Goal: Task Accomplishment & Management: Manage account settings

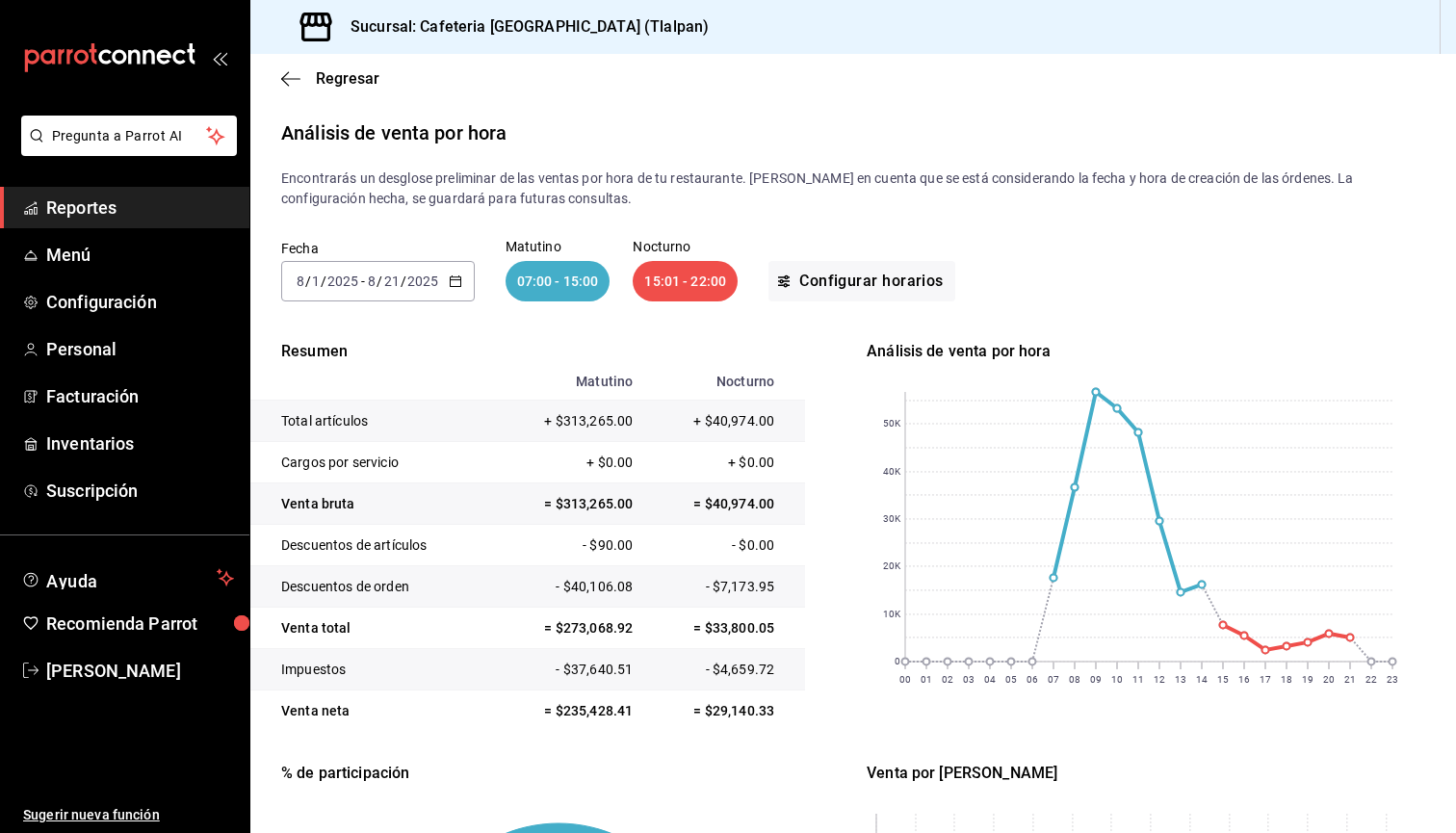
scroll to position [321, 0]
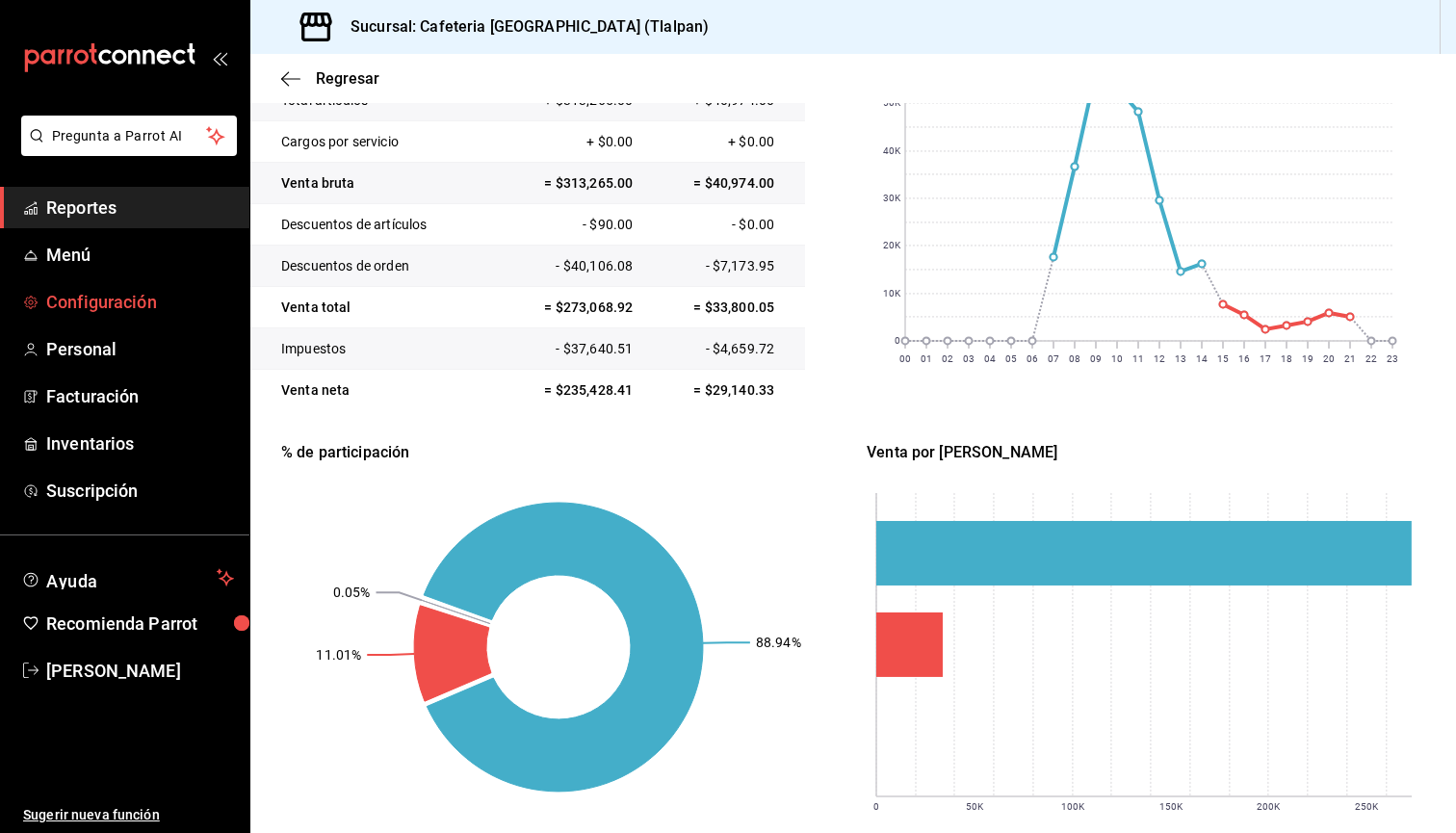
click at [101, 290] on span "Configuración" at bounding box center [141, 302] width 188 height 26
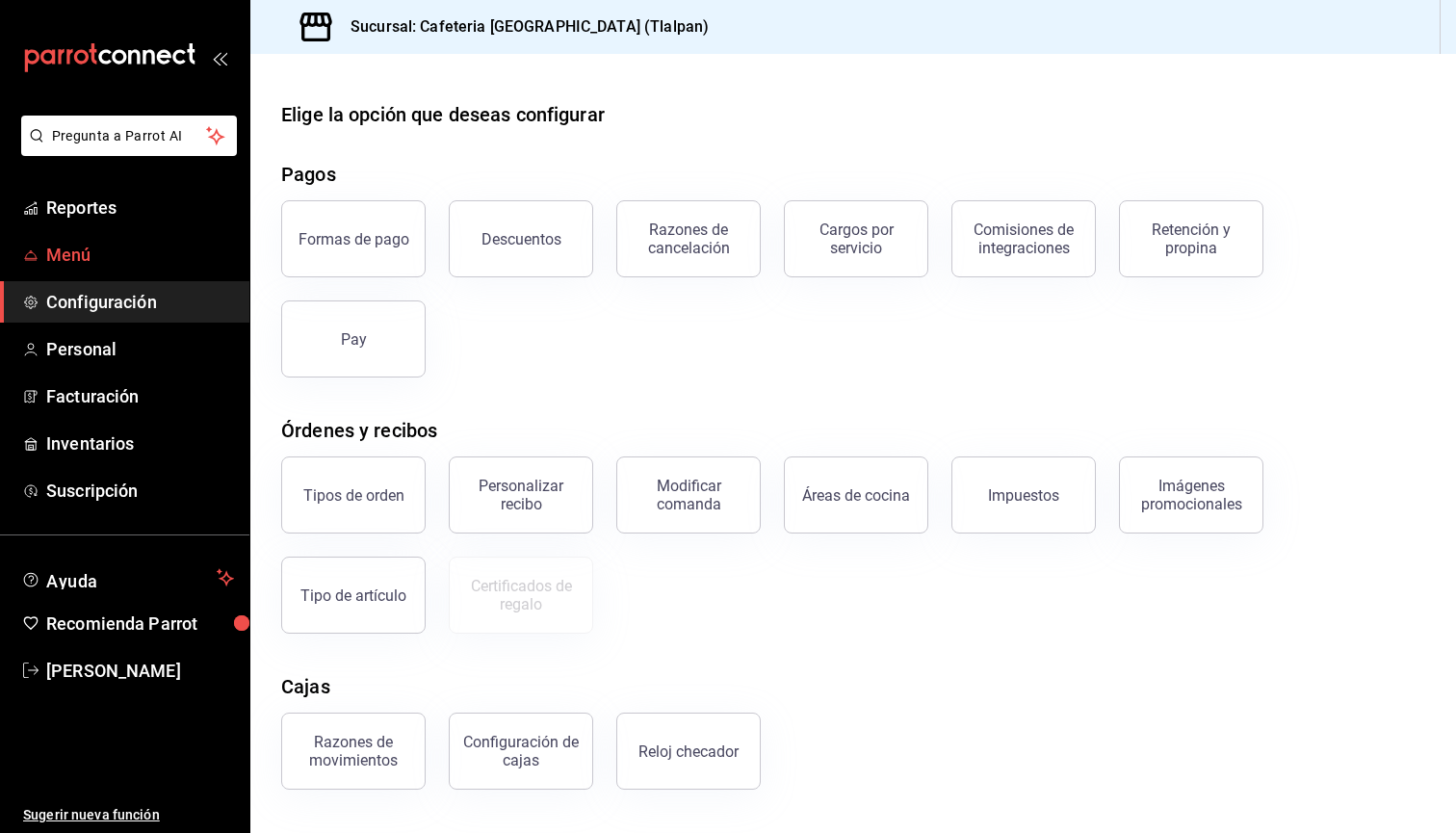
click at [132, 248] on span "Menú" at bounding box center [141, 254] width 188 height 26
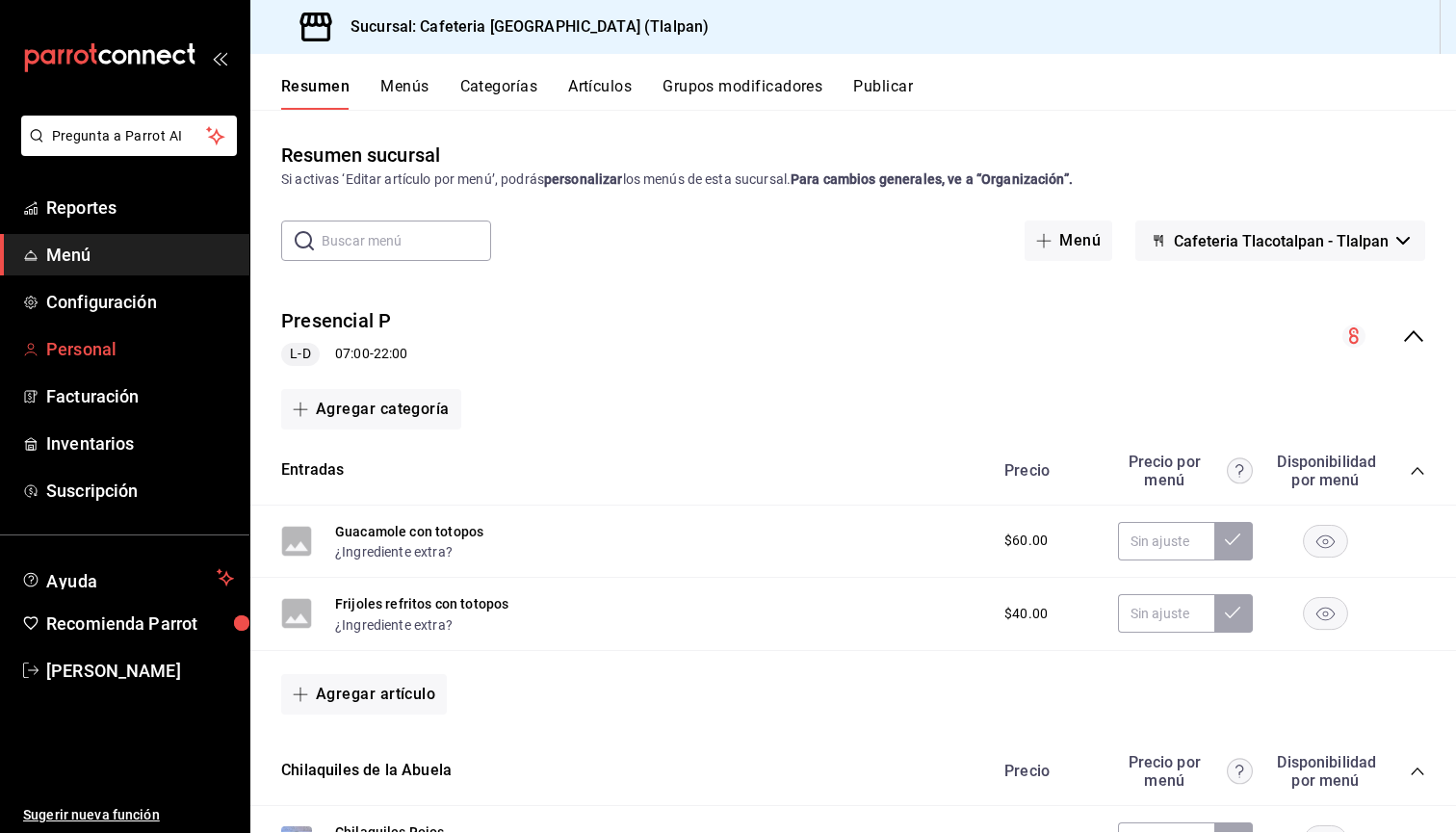
click at [76, 360] on span "Personal" at bounding box center [141, 349] width 188 height 26
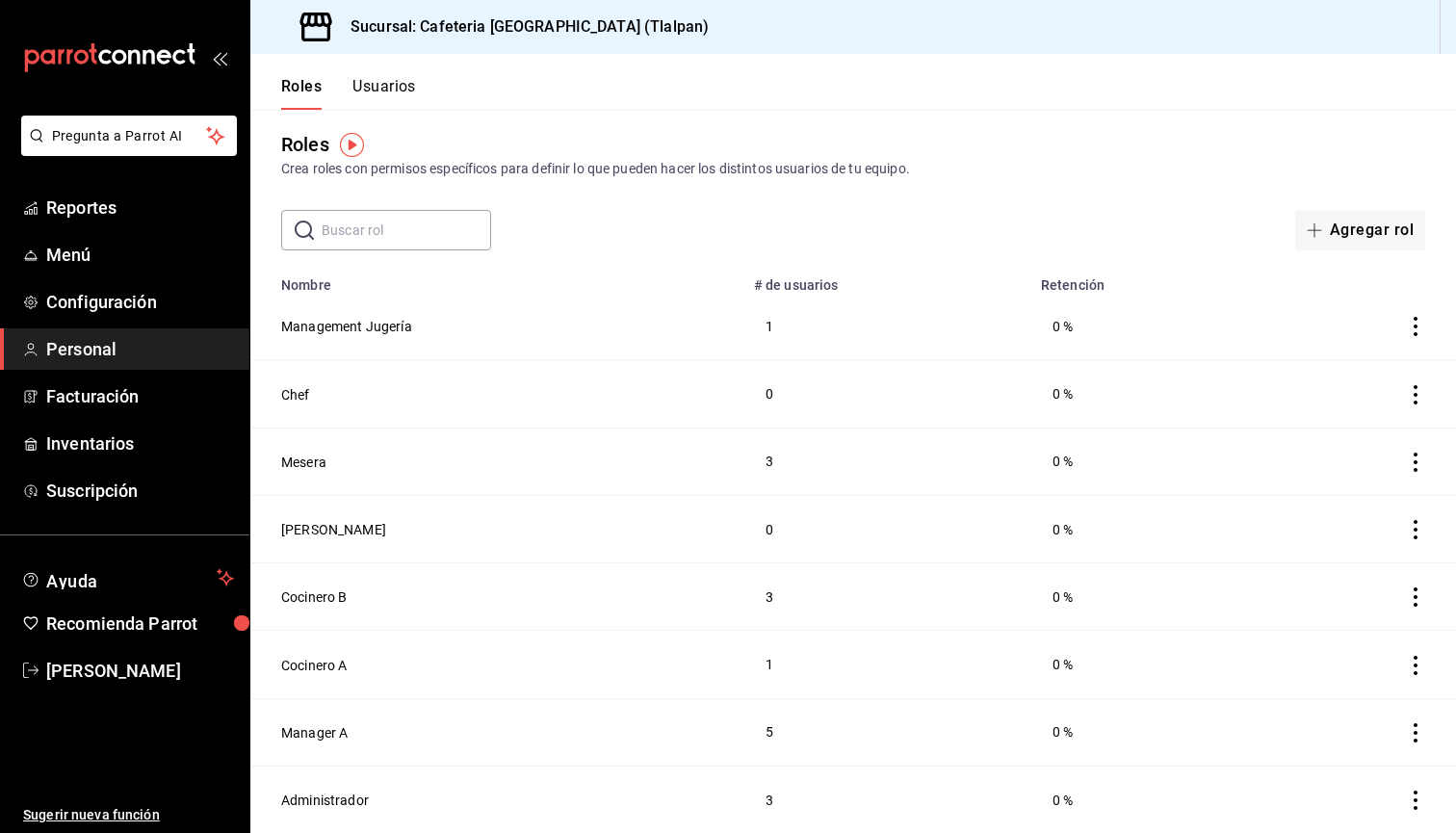
scroll to position [11, 0]
click at [310, 792] on button "Administrador" at bounding box center [325, 800] width 87 height 19
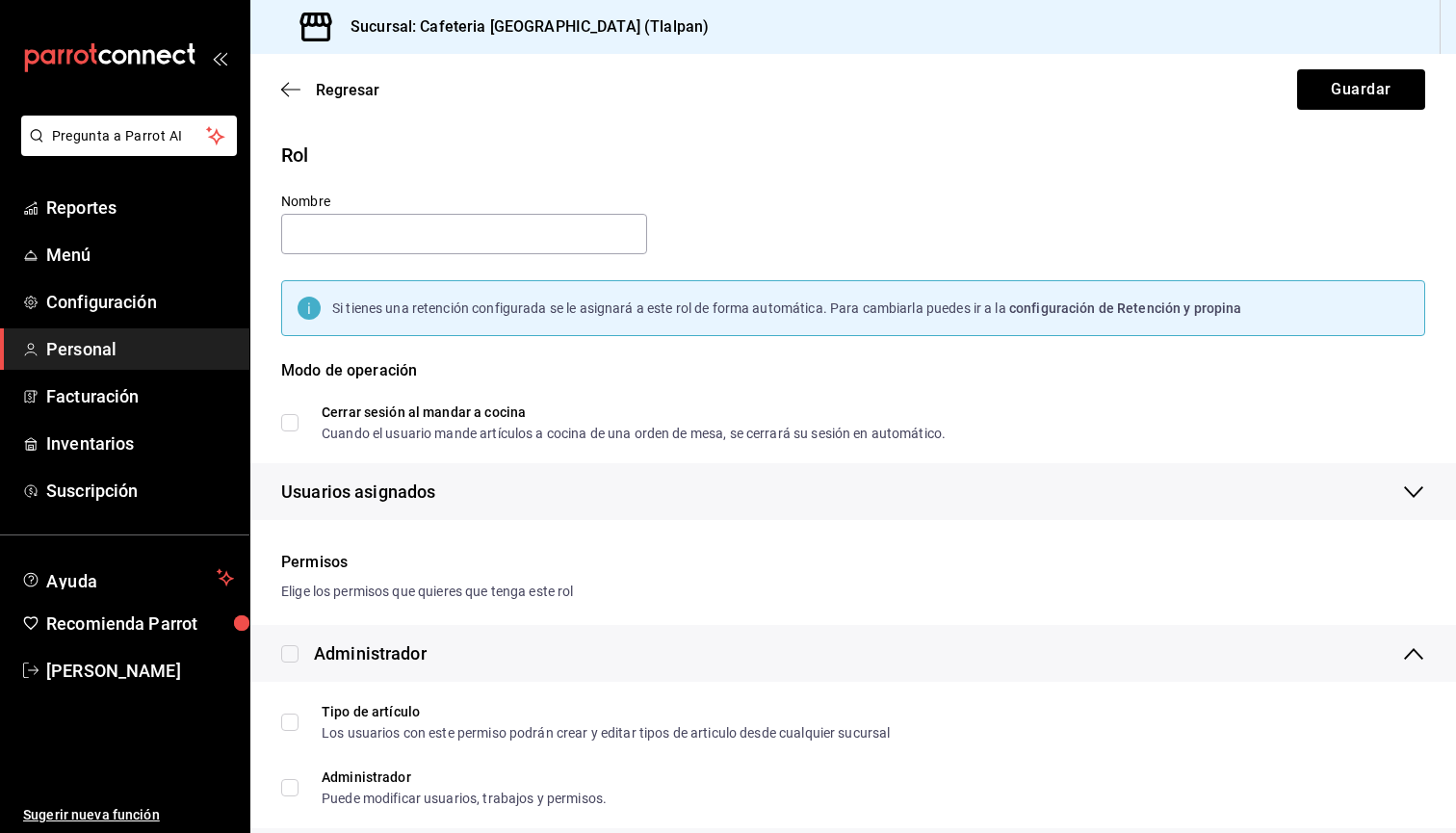
type input "Administrador"
checkbox input "true"
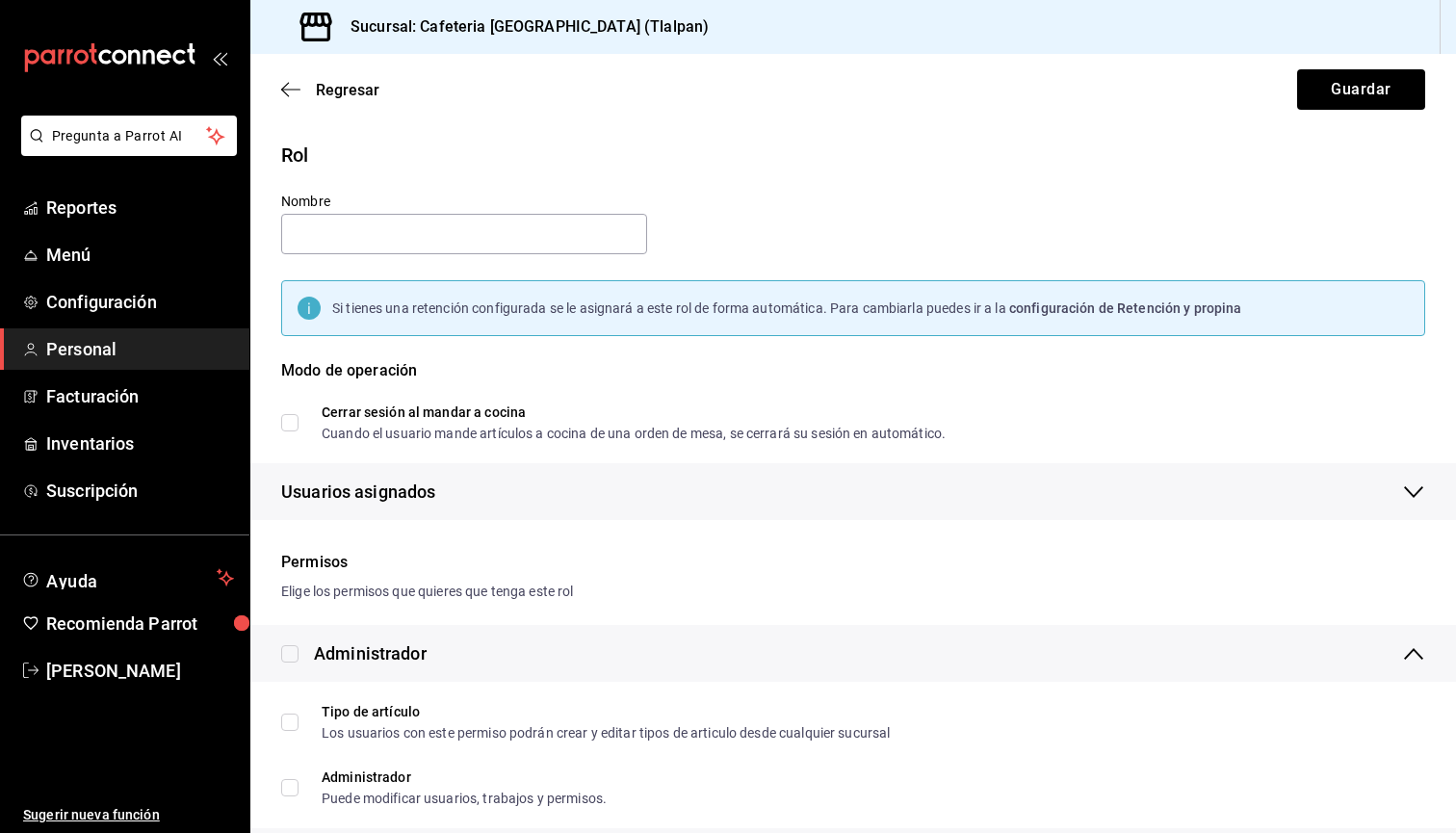
checkbox input "true"
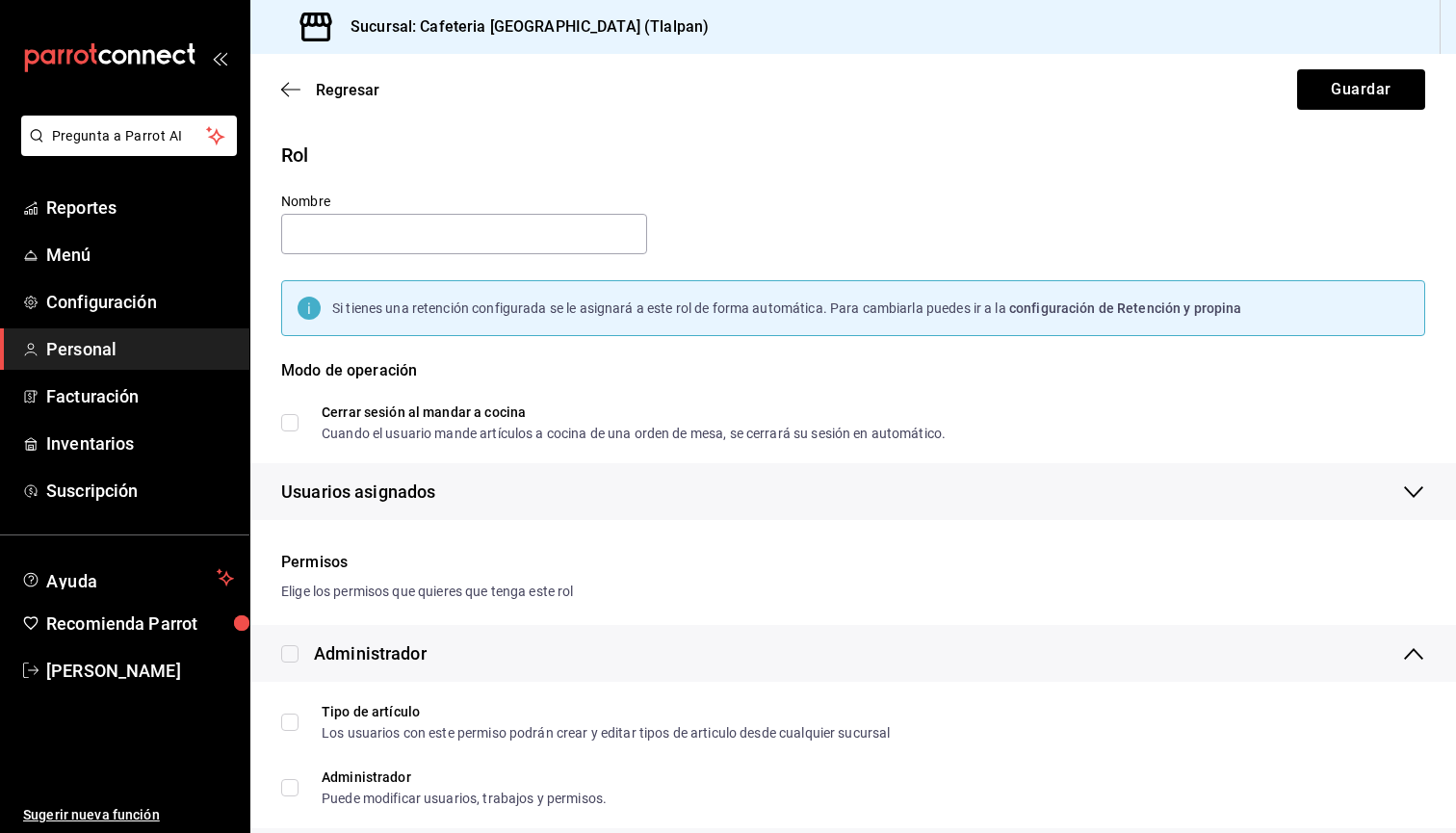
checkbox input "true"
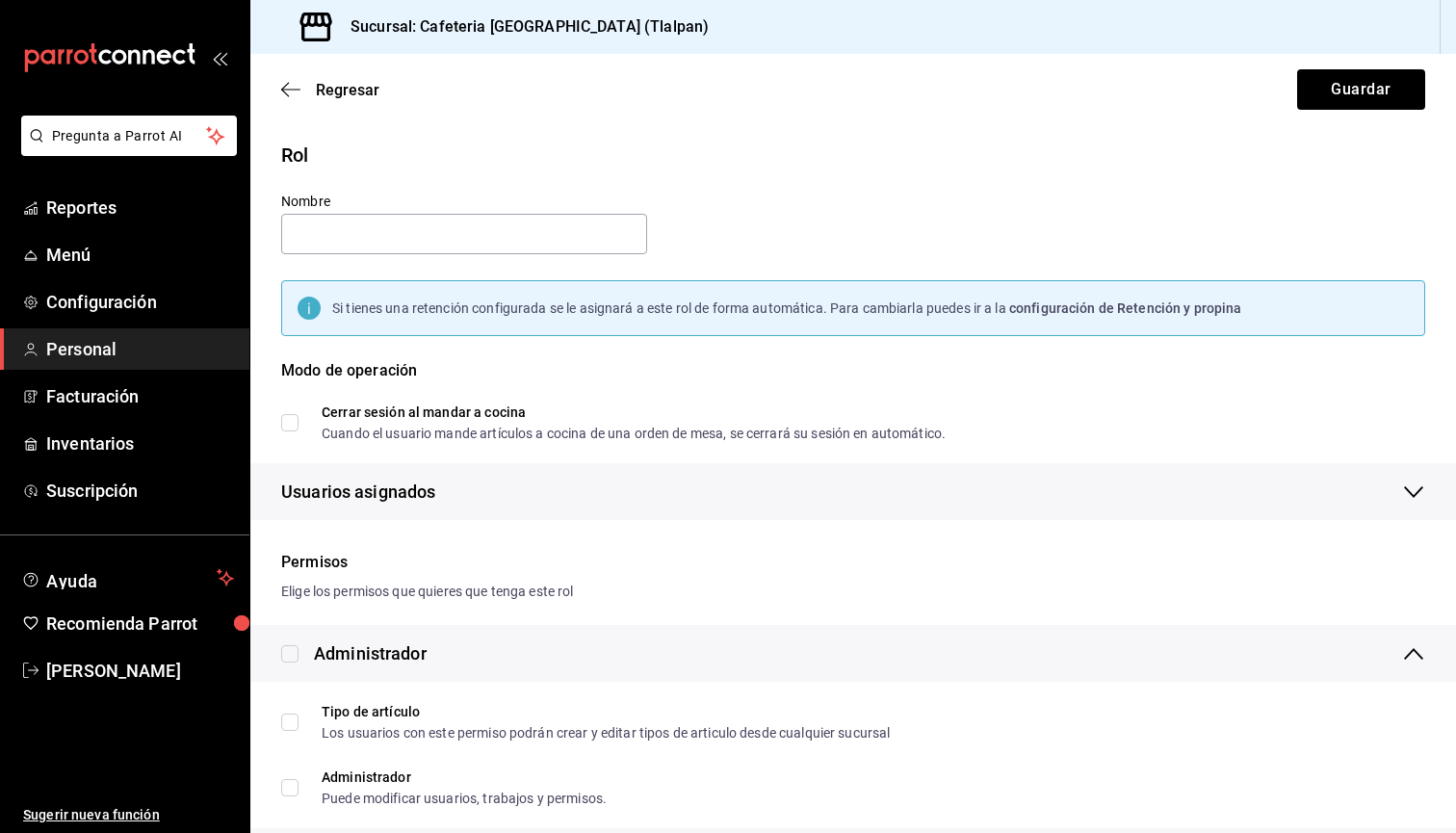
checkbox input "true"
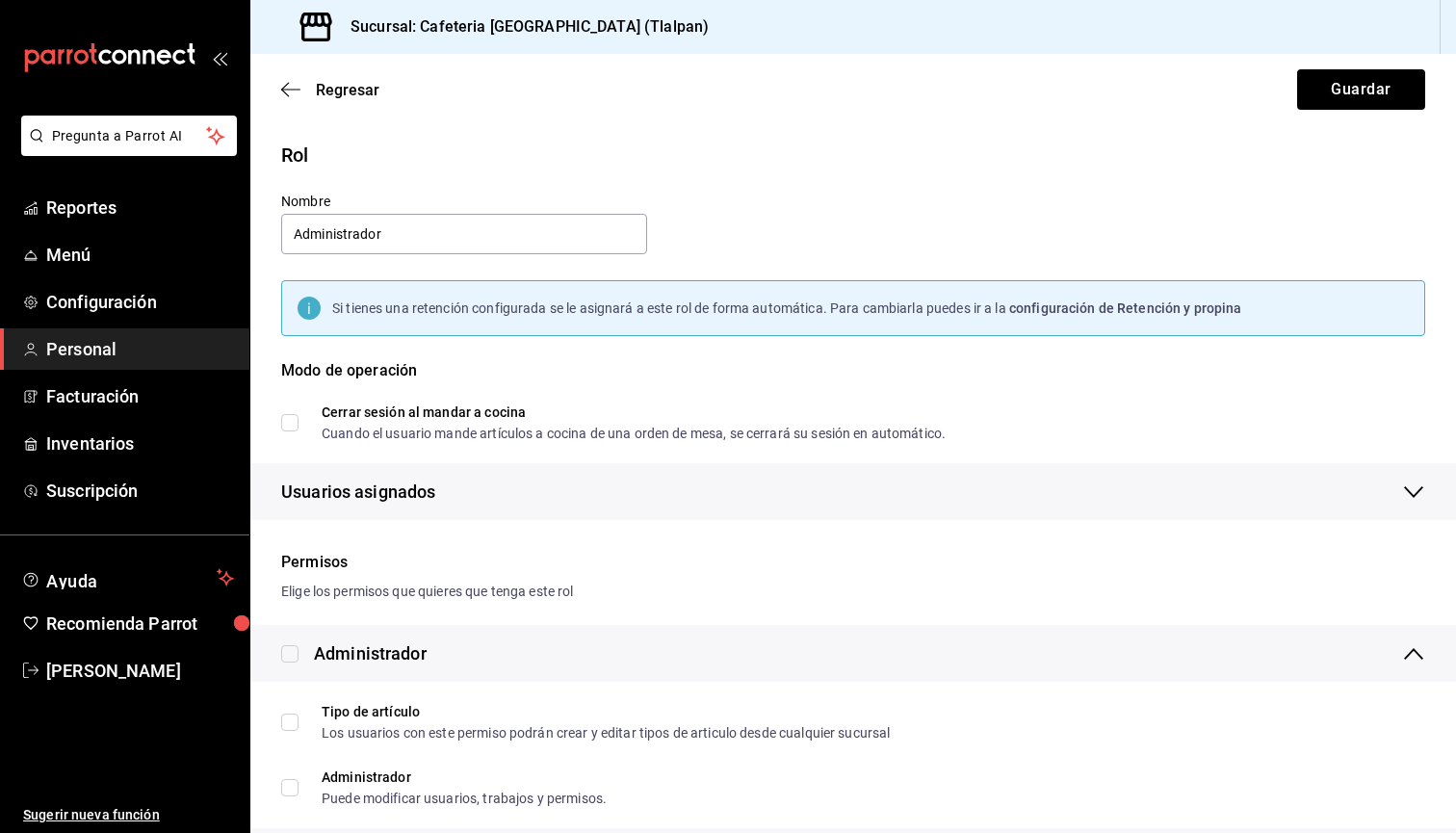
checkbox input "true"
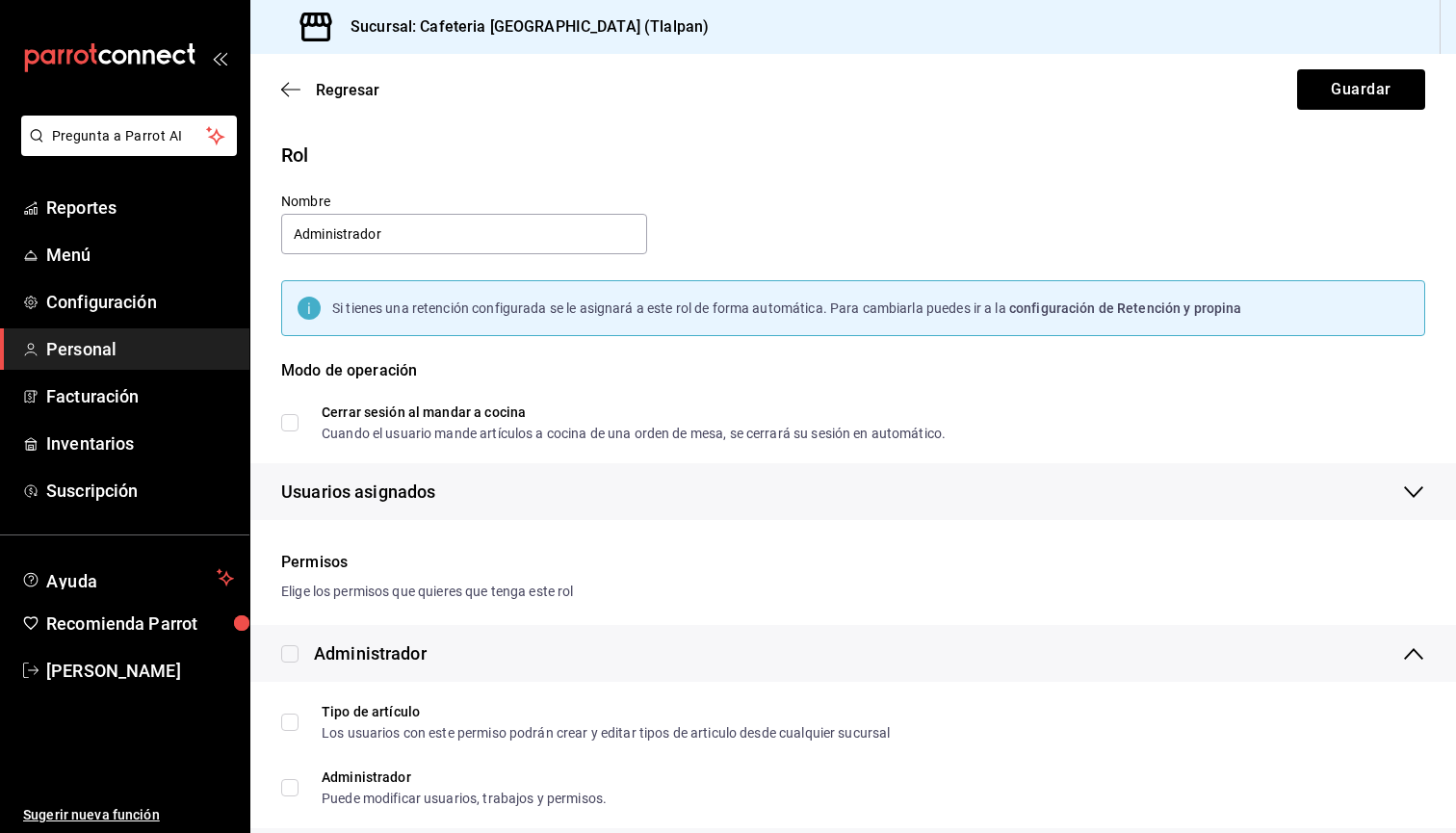
checkbox input "true"
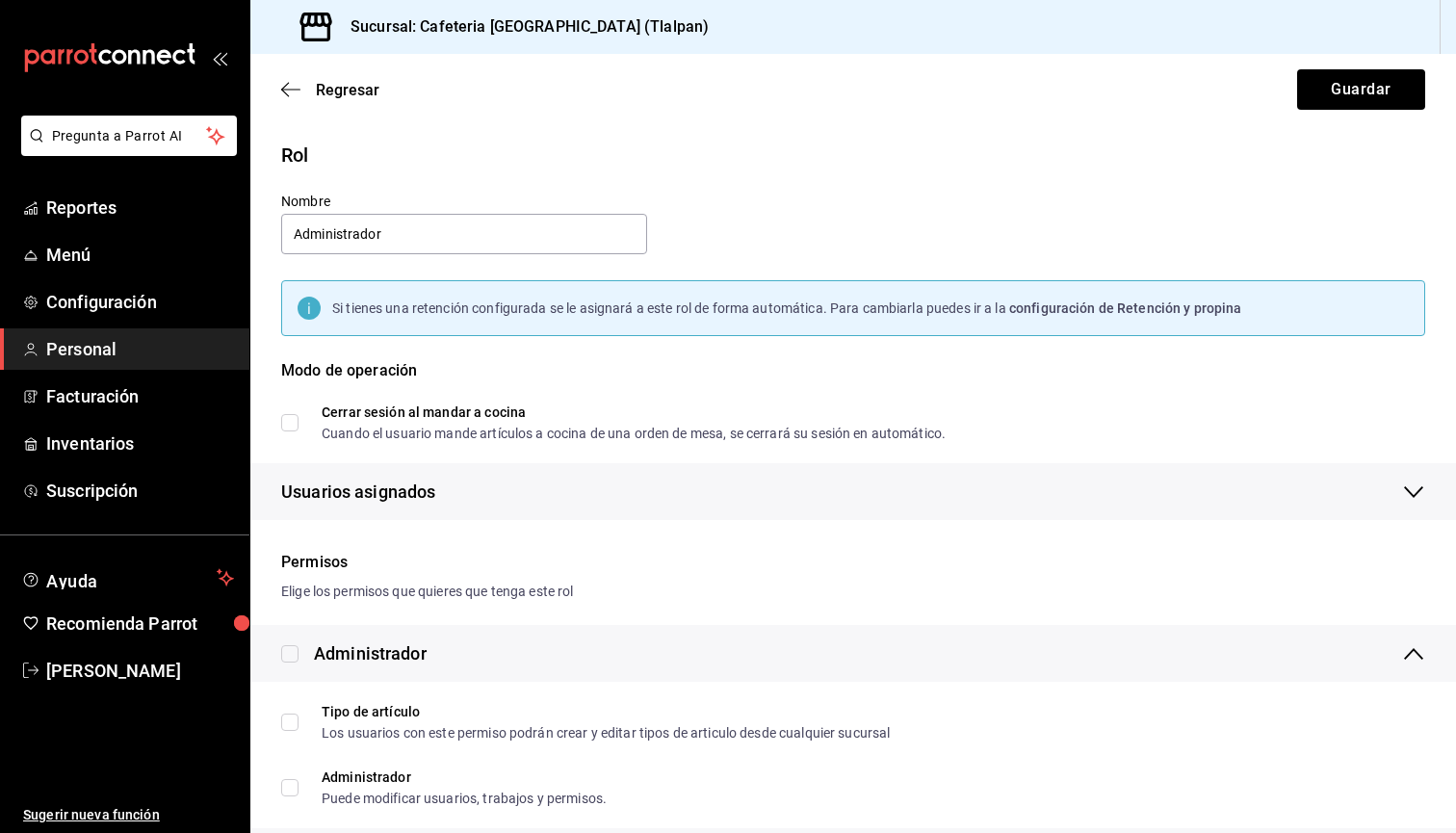
checkbox input "true"
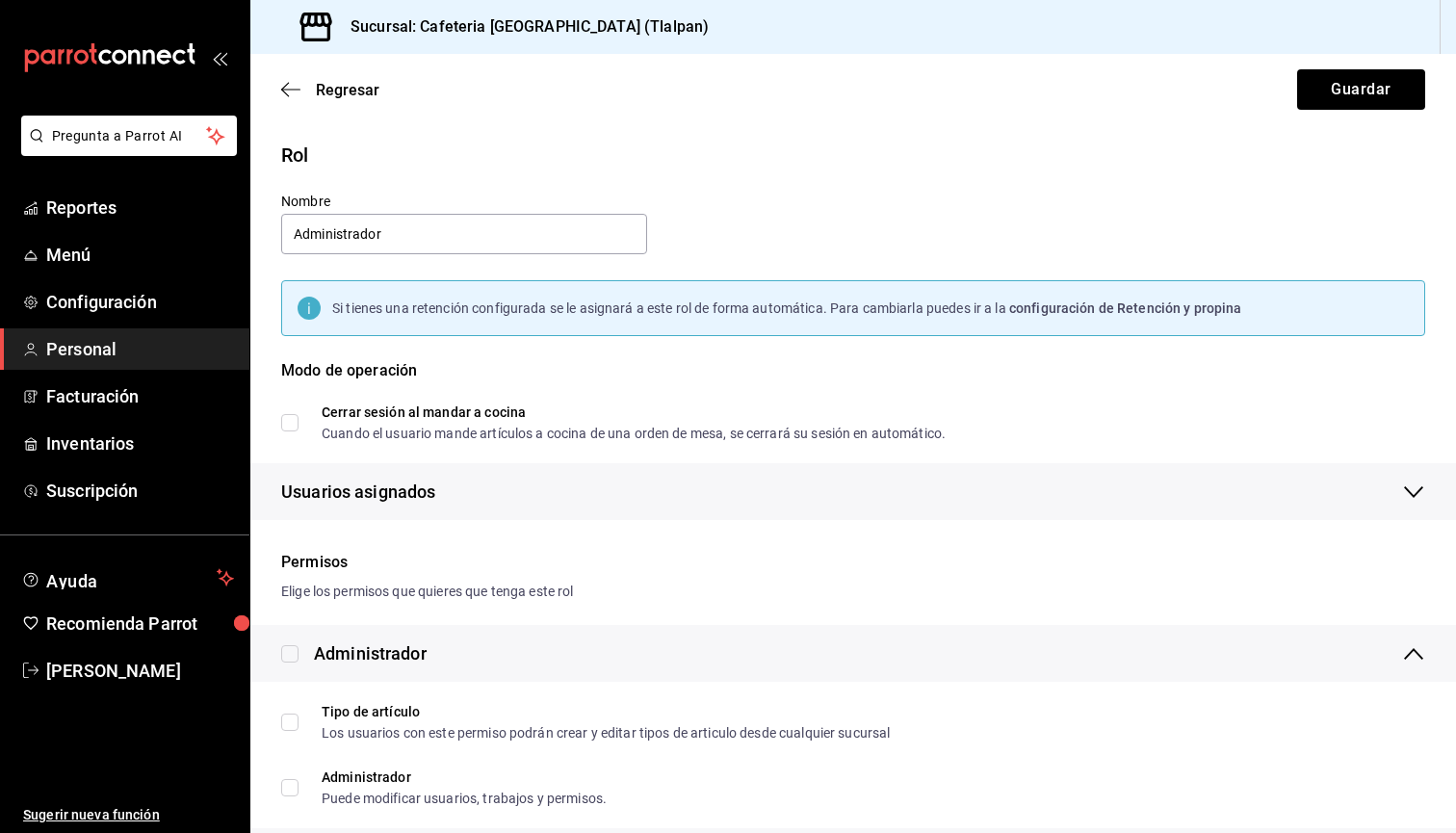
checkbox input "true"
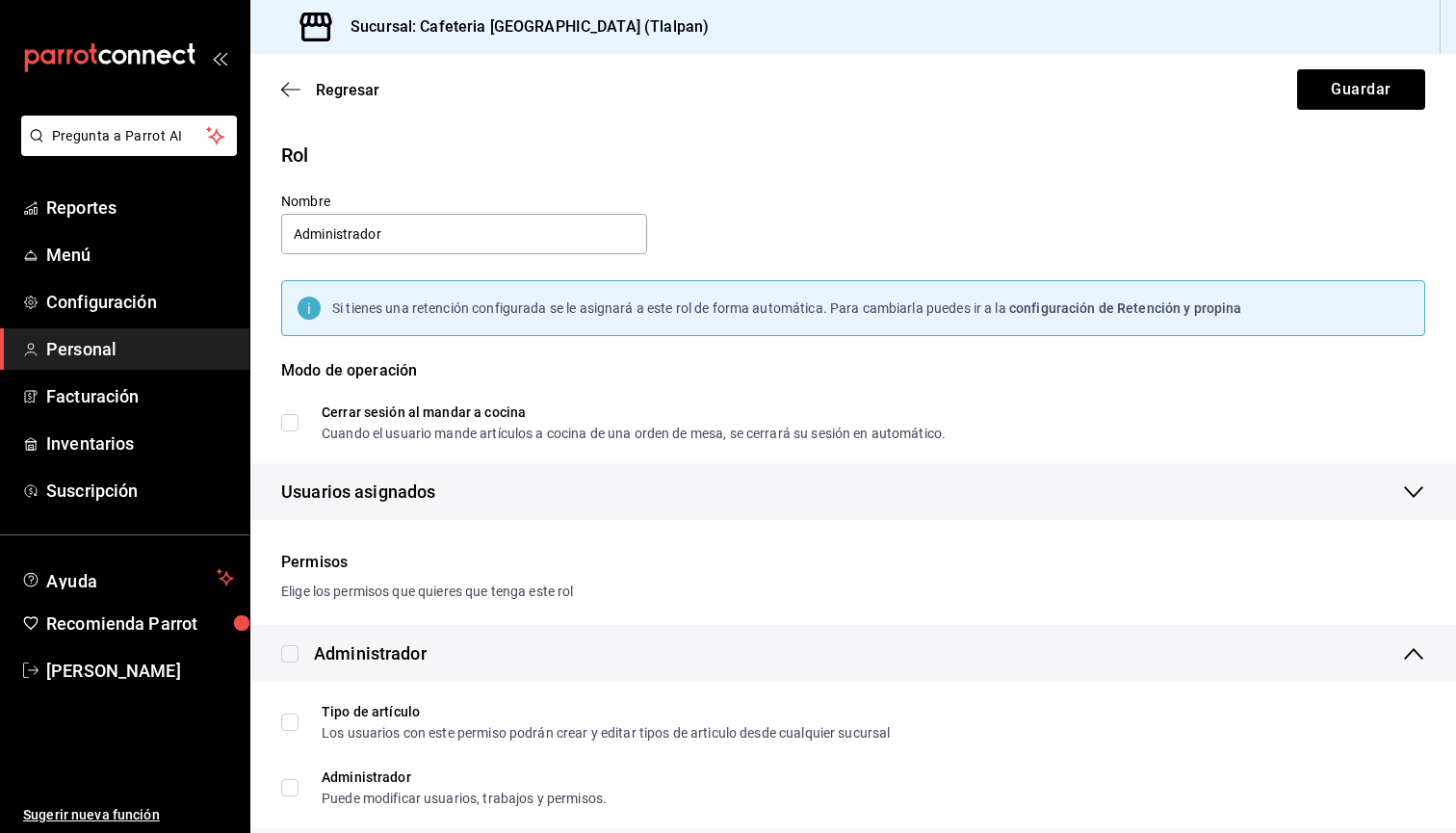
checkbox input "true"
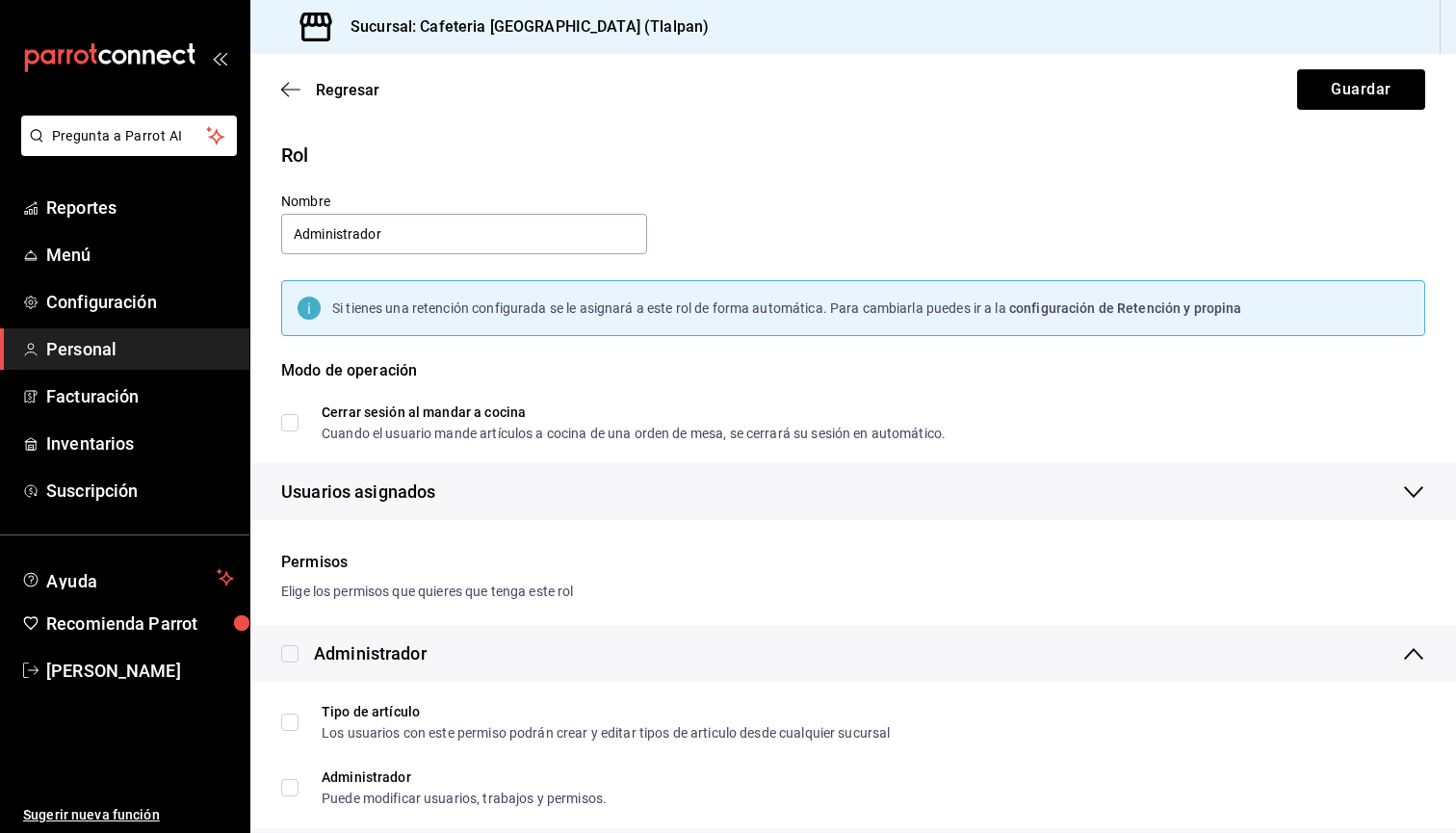
checkbox input "true"
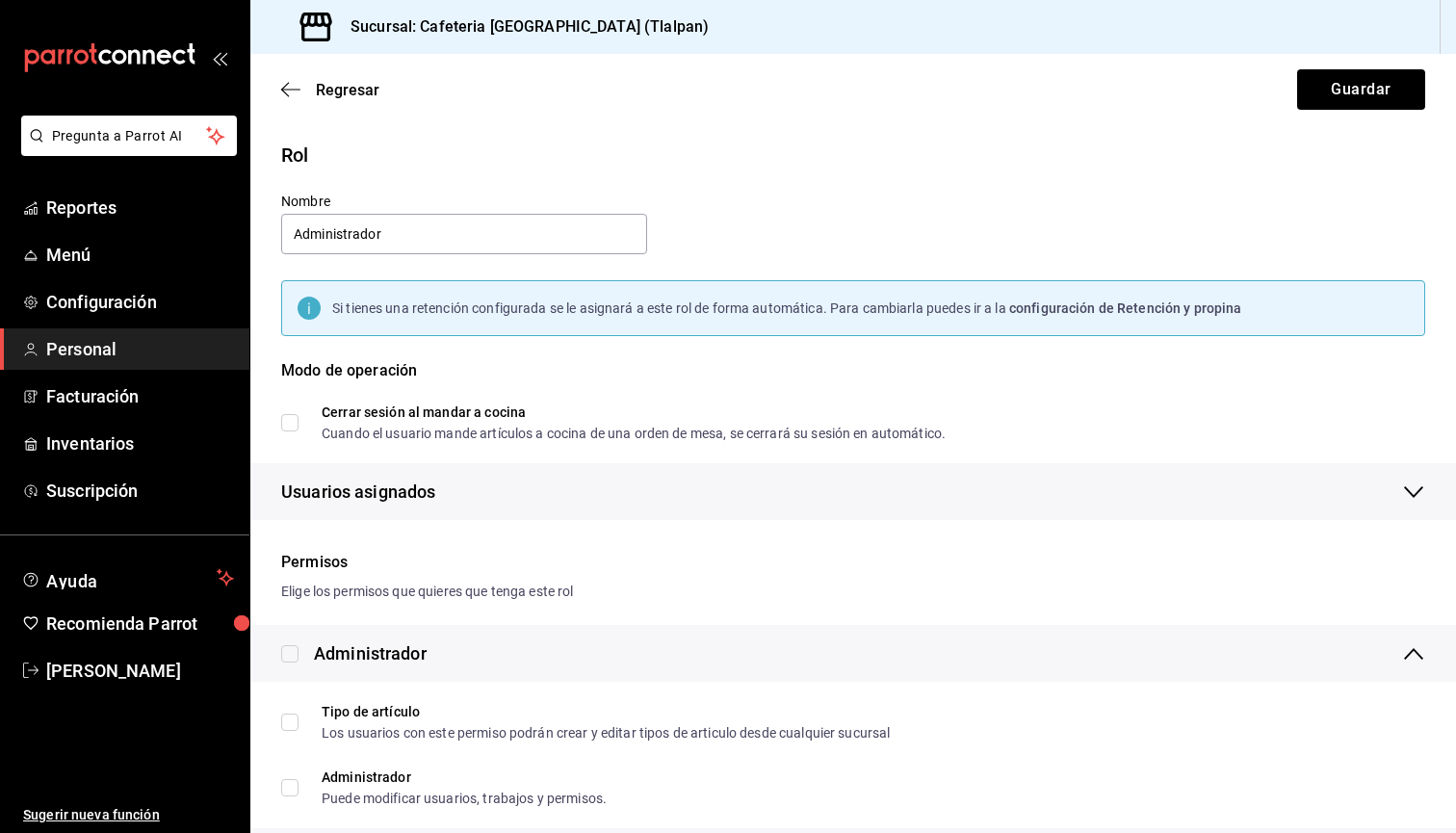
checkbox input "true"
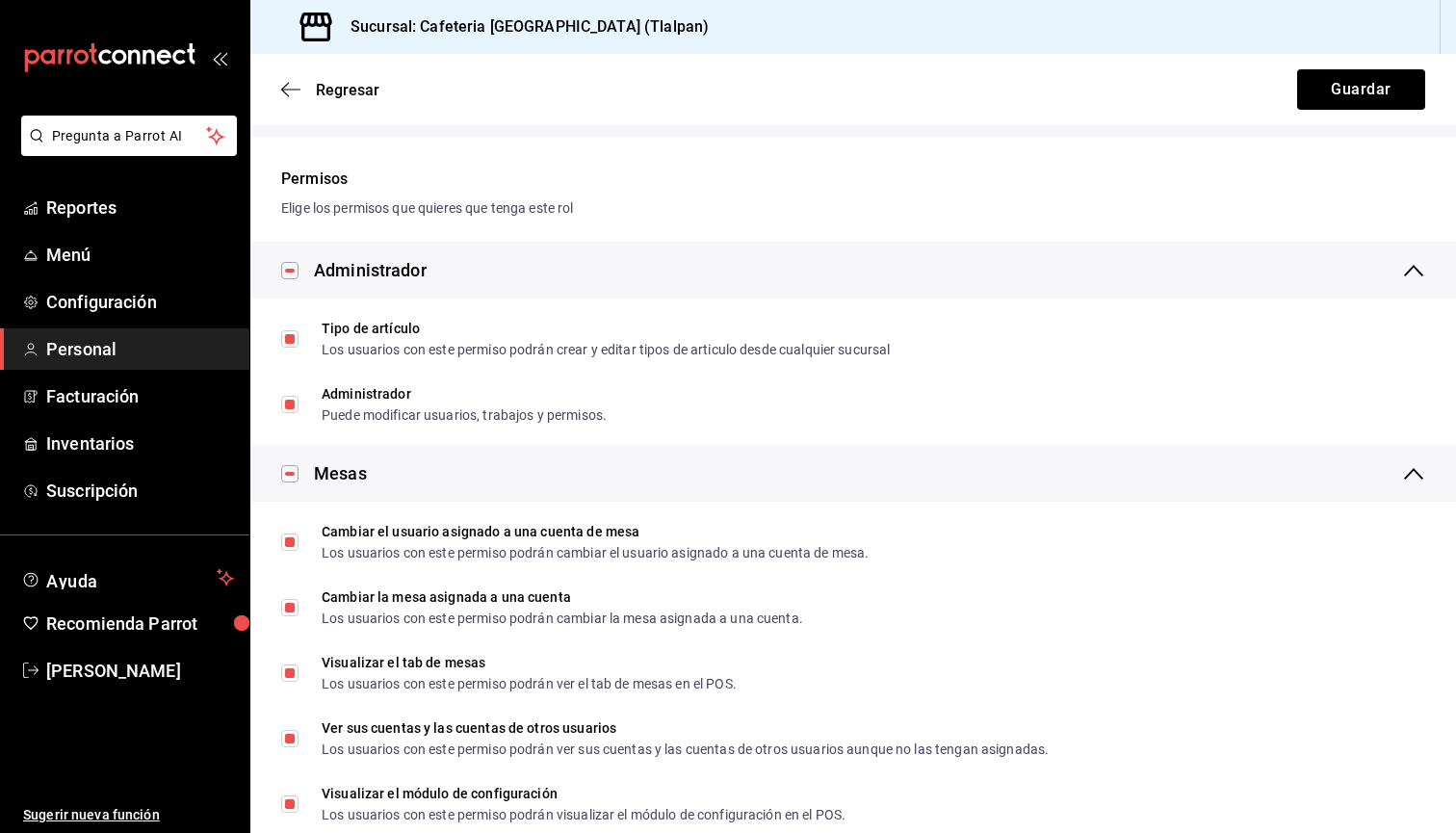
scroll to position [423, 0]
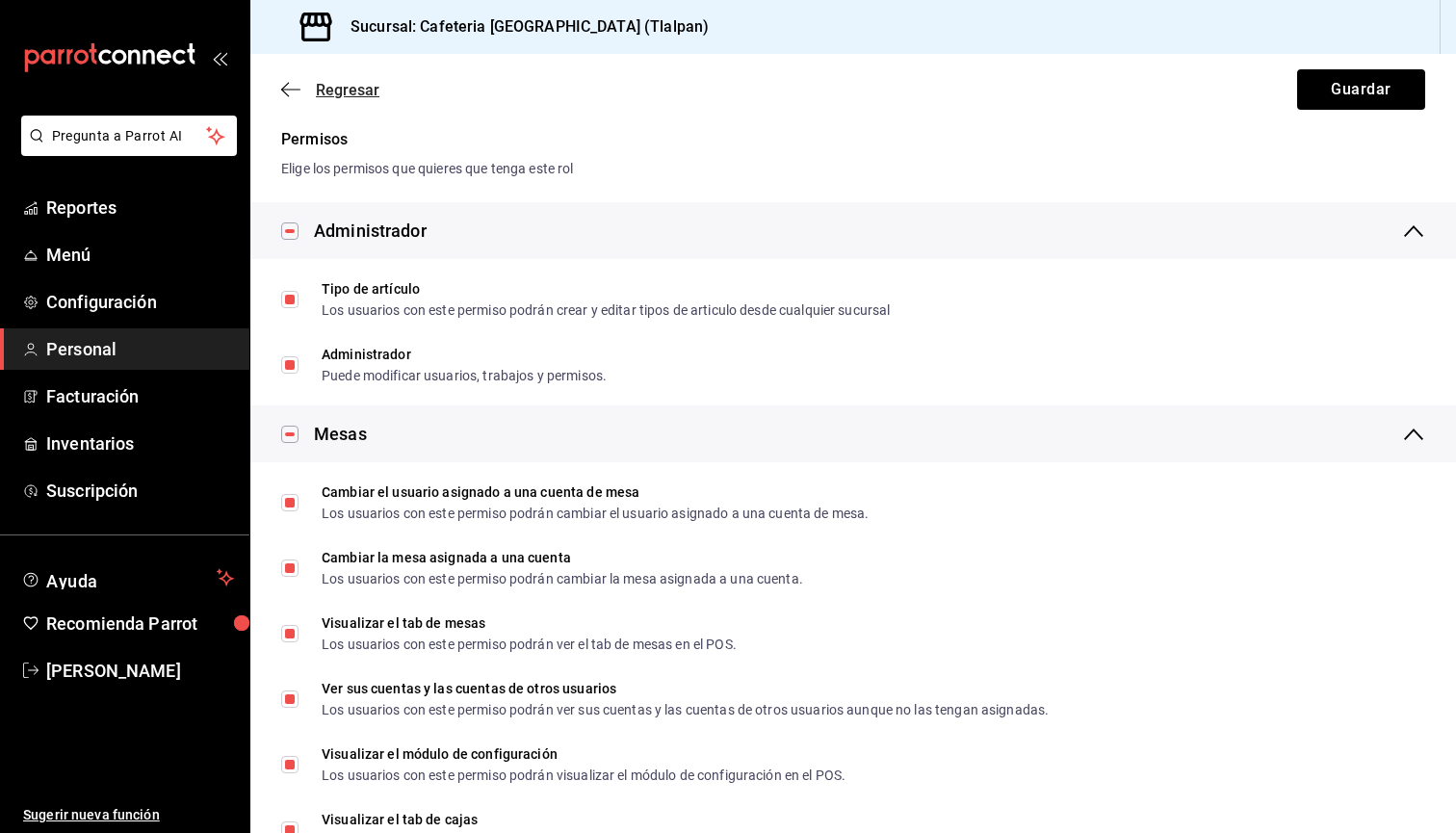
click at [286, 89] on icon "button" at bounding box center [291, 88] width 19 height 1
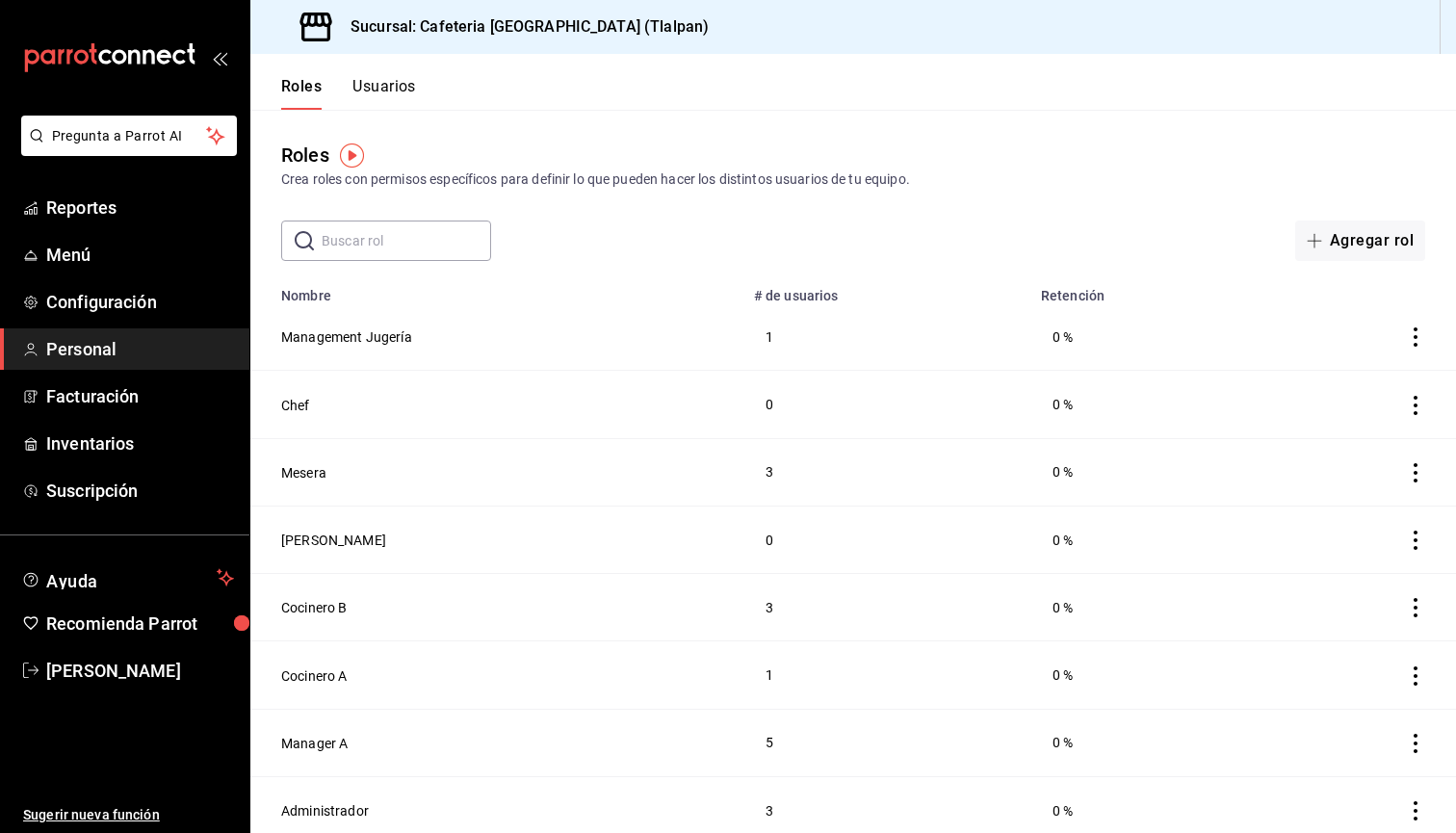
click at [354, 78] on button "Usuarios" at bounding box center [384, 93] width 64 height 33
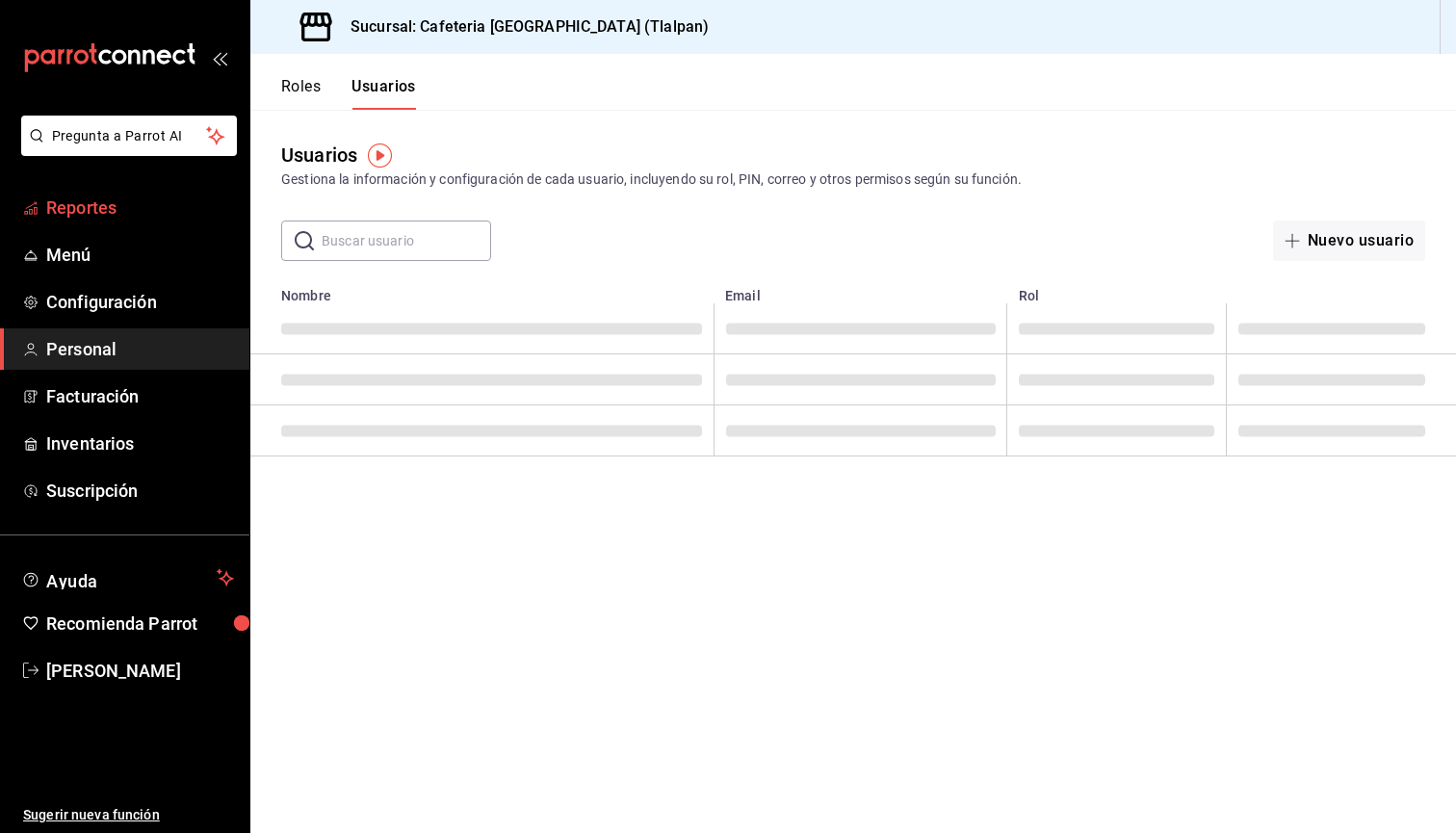
click at [84, 210] on span "Reportes" at bounding box center [141, 208] width 188 height 26
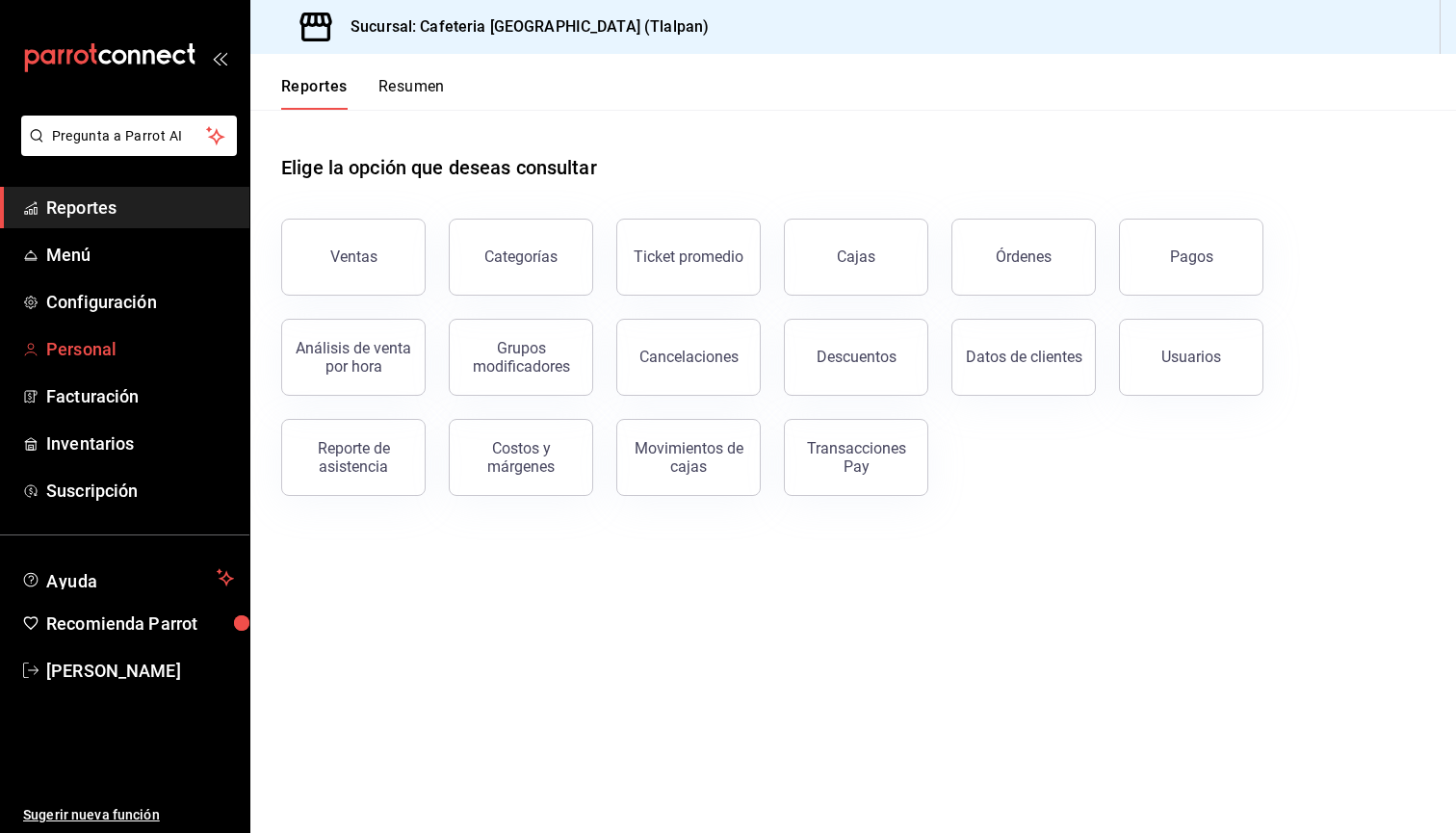
click at [92, 360] on span "Personal" at bounding box center [141, 349] width 188 height 26
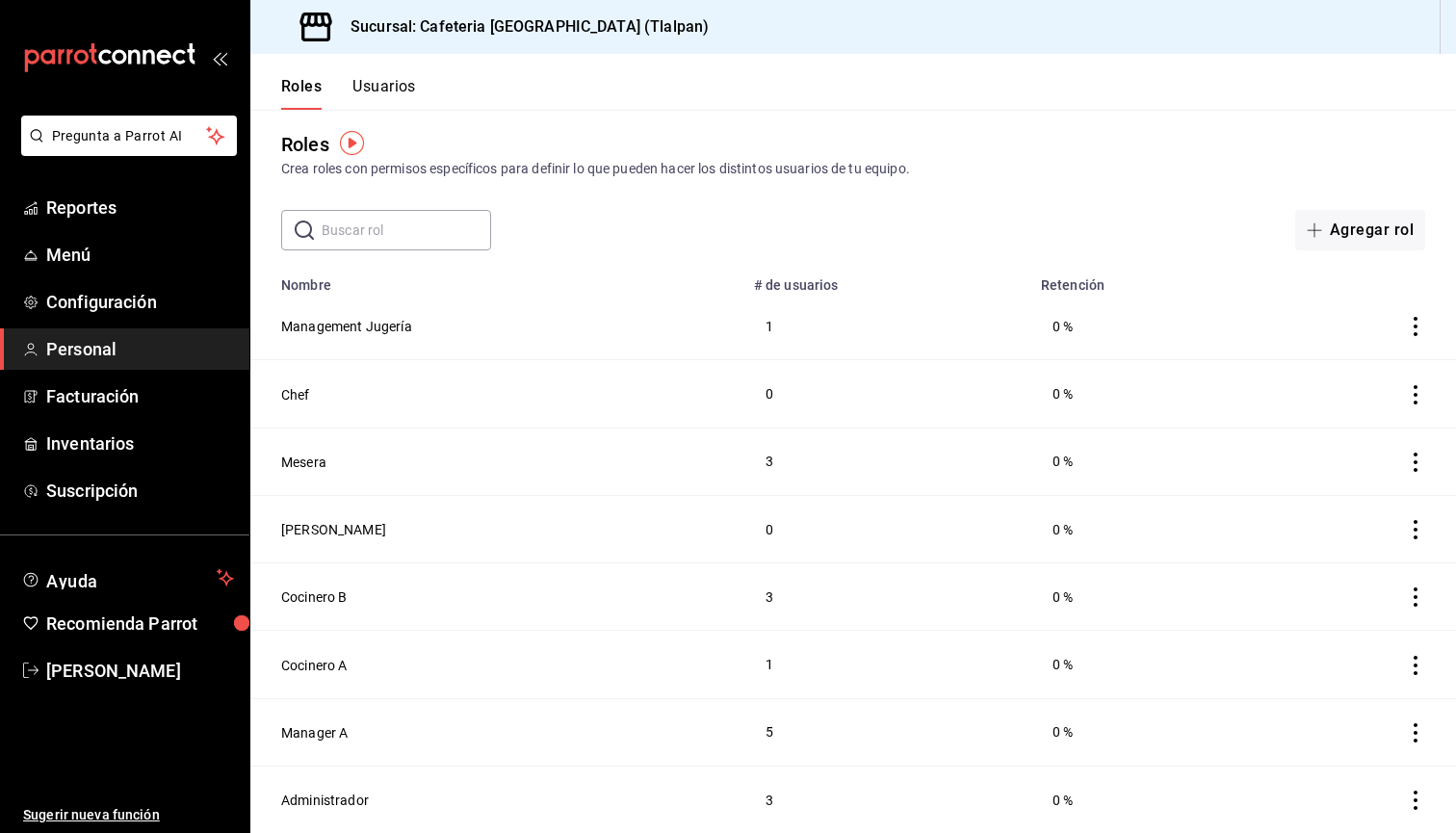
scroll to position [11, 0]
click at [384, 100] on button "Usuarios" at bounding box center [384, 93] width 64 height 33
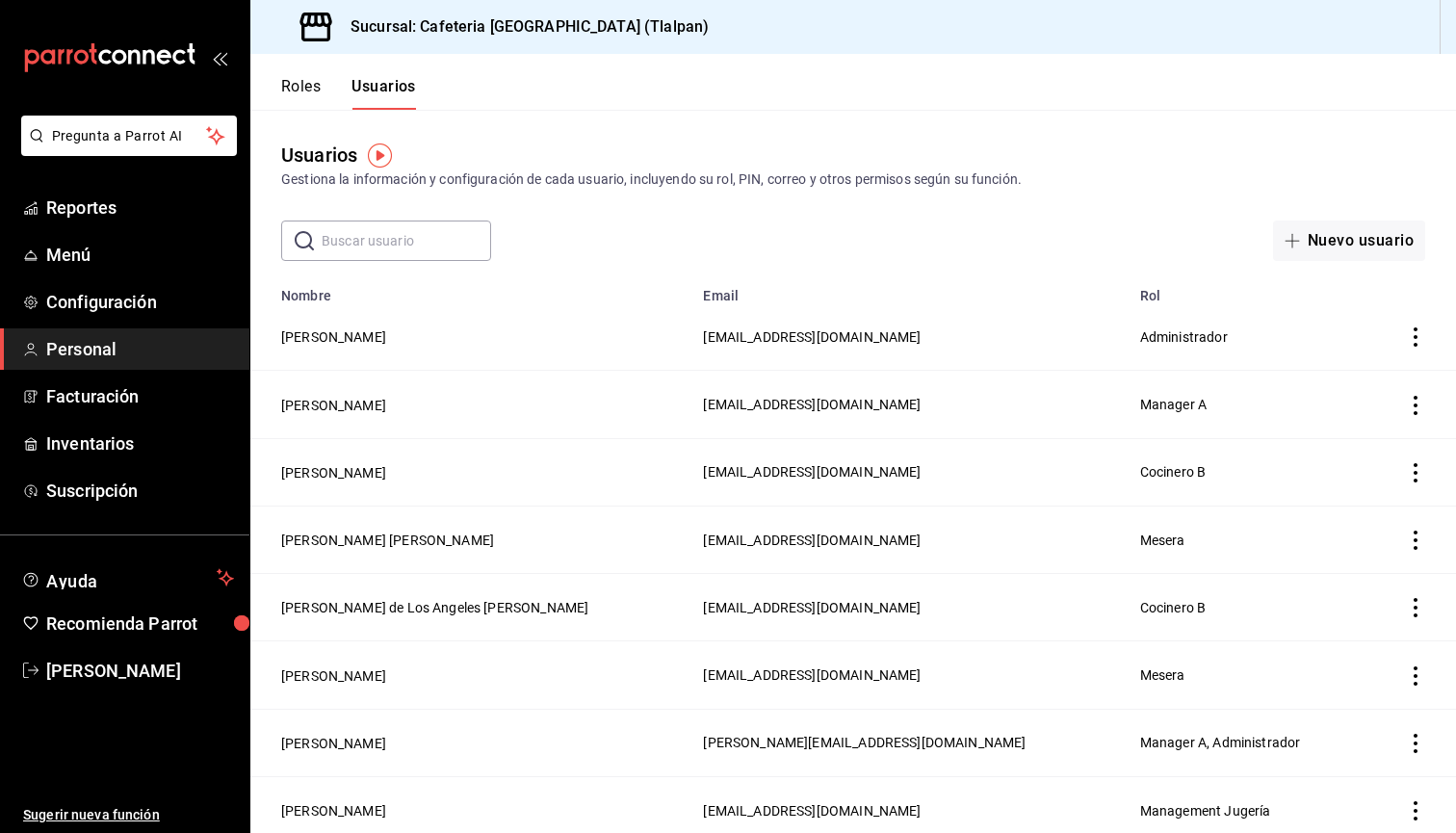
click at [390, 349] on td "[PERSON_NAME]" at bounding box center [470, 337] width 441 height 68
click at [386, 342] on button "[PERSON_NAME]" at bounding box center [334, 337] width 105 height 19
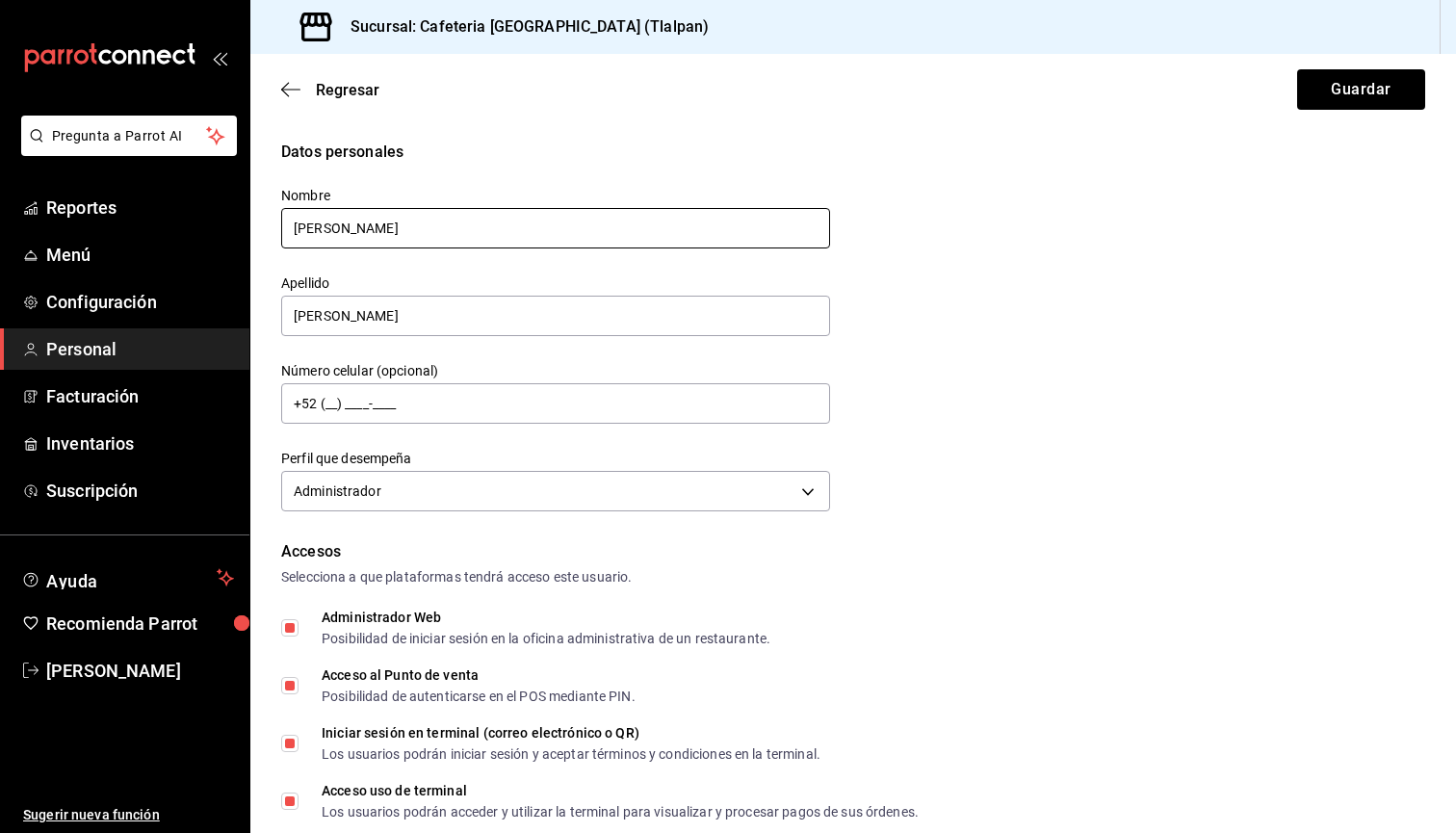
click at [346, 239] on input "[PERSON_NAME]" at bounding box center [556, 228] width 549 height 41
drag, startPoint x: 397, startPoint y: 314, endPoint x: 288, endPoint y: 313, distance: 109.0
click at [288, 313] on input "[PERSON_NAME]" at bounding box center [556, 316] width 549 height 41
